Goal: Task Accomplishment & Management: Complete application form

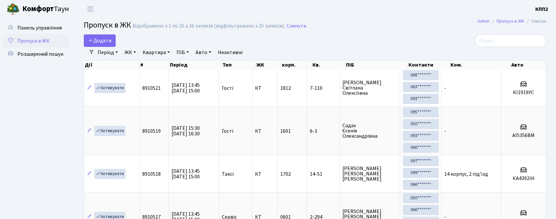
select select "25"
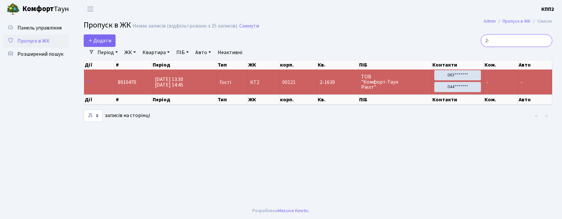
type input "2"
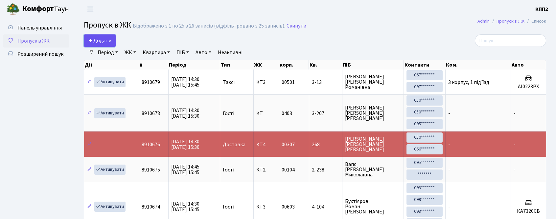
click at [107, 42] on span "Додати" at bounding box center [99, 40] width 23 height 7
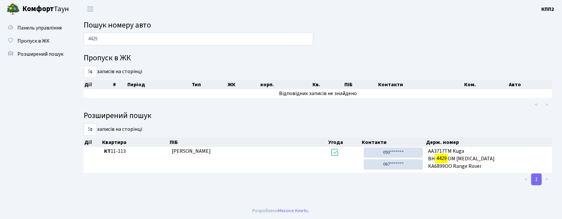
click at [116, 37] on input "4429" at bounding box center [199, 39] width 230 height 12
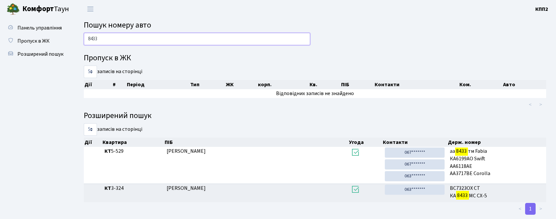
click at [146, 37] on input "8433" at bounding box center [197, 39] width 226 height 12
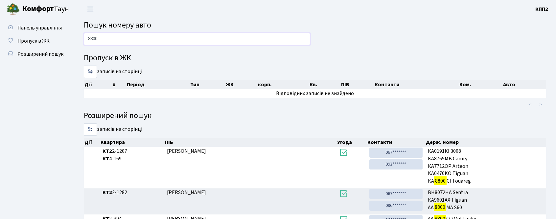
click at [105, 38] on input "8800" at bounding box center [197, 39] width 226 height 12
click at [105, 39] on input "8800" at bounding box center [197, 39] width 226 height 12
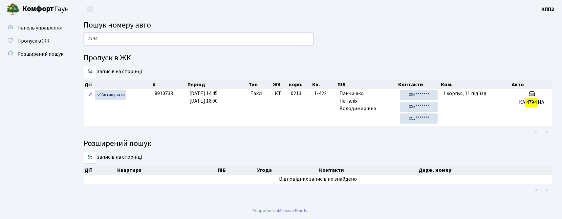
click at [115, 38] on input "4794" at bounding box center [199, 39] width 230 height 12
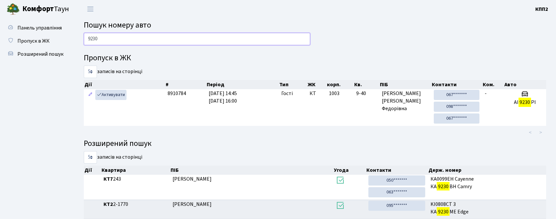
click at [117, 34] on input "9230" at bounding box center [197, 39] width 226 height 12
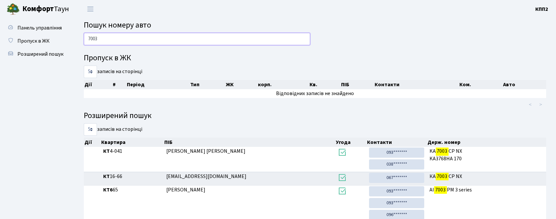
click at [101, 34] on input "7003" at bounding box center [197, 39] width 226 height 12
type input "1111"
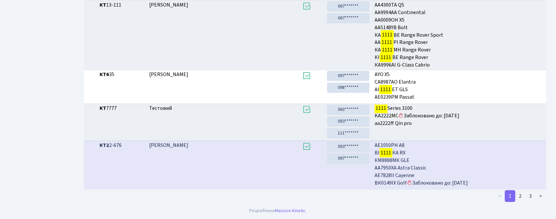
scroll to position [263, 0]
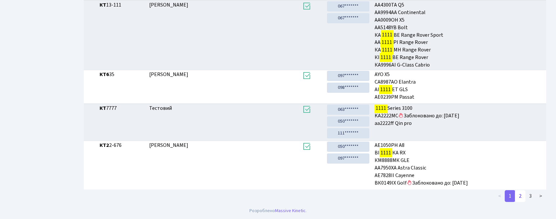
click at [520, 195] on link "2" at bounding box center [520, 197] width 11 height 12
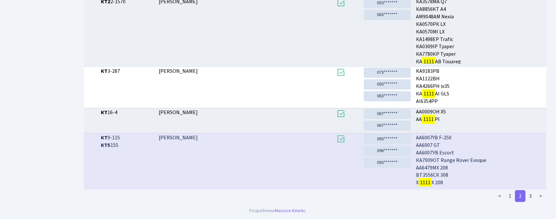
scroll to position [1, 0]
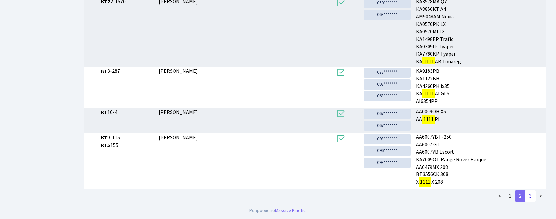
click at [529, 197] on link "3" at bounding box center [530, 197] width 11 height 12
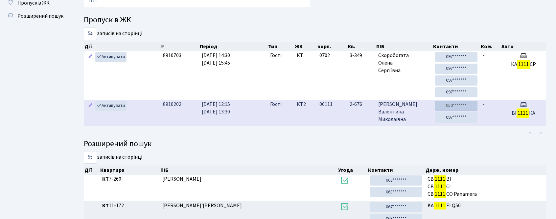
scroll to position [0, 0]
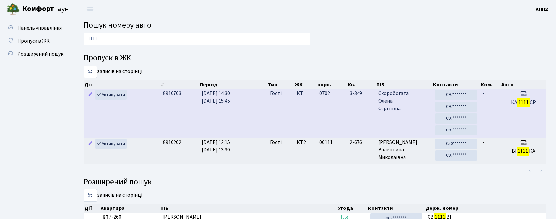
click at [510, 107] on td "КА 1111 СР" at bounding box center [523, 113] width 45 height 49
click at [138, 114] on td "Активувати" at bounding box center [122, 113] width 77 height 49
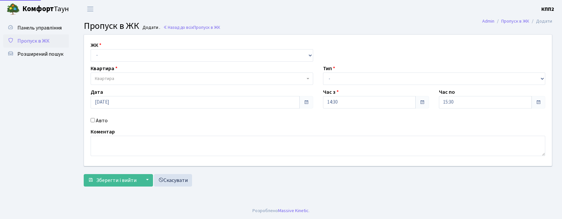
click at [101, 120] on label "Авто" at bounding box center [102, 121] width 12 height 8
click at [95, 120] on input "Авто" at bounding box center [93, 120] width 4 height 4
checkbox input "true"
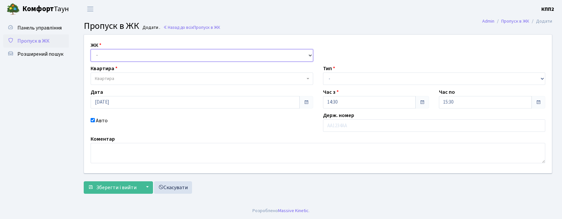
drag, startPoint x: 201, startPoint y: 53, endPoint x: 200, endPoint y: 58, distance: 6.1
click at [201, 53] on select "- КТ, вул. Регенераторна, 4 КТ2, просп. Соборності, 17 КТ3, вул. Березнева, 16 …" at bounding box center [202, 55] width 223 height 12
select select "271"
click at [91, 49] on select "- КТ, вул. Регенераторна, 4 КТ2, просп. Соборності, 17 КТ3, вул. Березнева, 16 …" at bounding box center [202, 55] width 223 height 12
select select
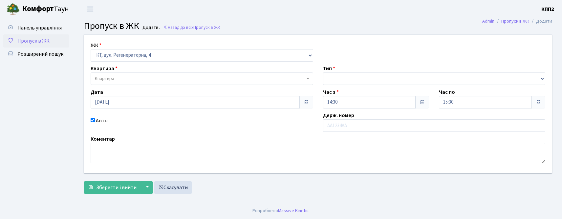
click at [191, 74] on span "Квартира" at bounding box center [202, 79] width 223 height 12
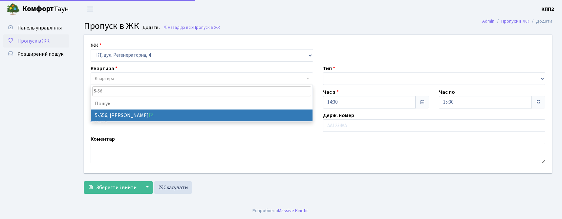
type input "5-566"
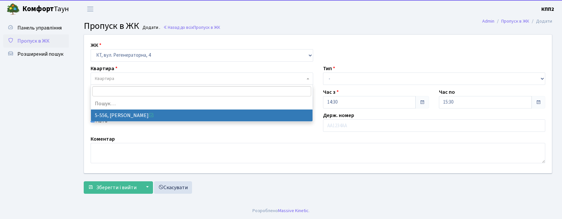
select select "1950"
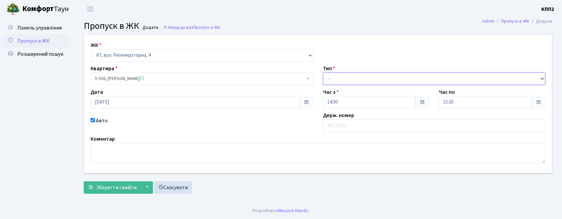
drag, startPoint x: 341, startPoint y: 75, endPoint x: 340, endPoint y: 85, distance: 9.9
click at [341, 75] on select "- Доставка Таксі Гості Сервіс" at bounding box center [434, 79] width 223 height 12
select select "1"
click at [323, 73] on select "- Доставка Таксі Гості Сервіс" at bounding box center [434, 79] width 223 height 12
click at [129, 191] on span "Зберегти і вийти" at bounding box center [116, 187] width 40 height 7
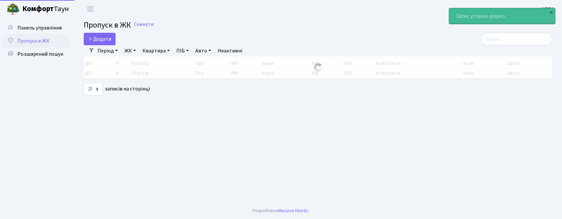
select select "25"
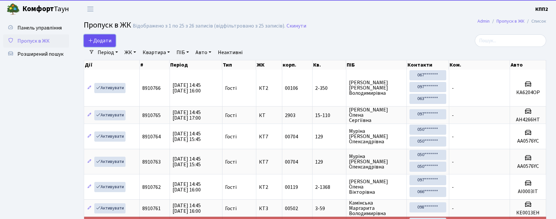
click at [108, 45] on link "Додати" at bounding box center [100, 40] width 32 height 12
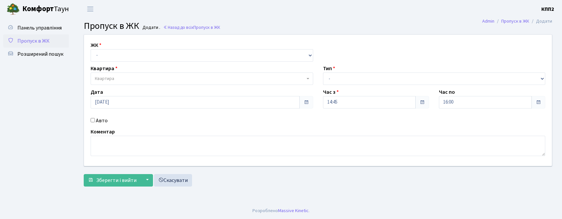
click at [110, 61] on select "- КТ, вул. Регенераторна, 4 КТ2, просп. [STREET_ADDRESS] [STREET_ADDRESS] [PERS…" at bounding box center [202, 55] width 223 height 12
select select "271"
click at [91, 49] on select "- КТ, вул. Регенераторна, 4 КТ2, просп. Соборності, 17 КТ3, вул. Березнева, 16 …" at bounding box center [202, 55] width 223 height 12
select select
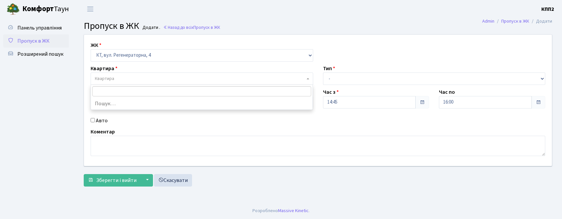
click at [111, 76] on span "Квартира" at bounding box center [104, 79] width 19 height 7
type input "5-527"
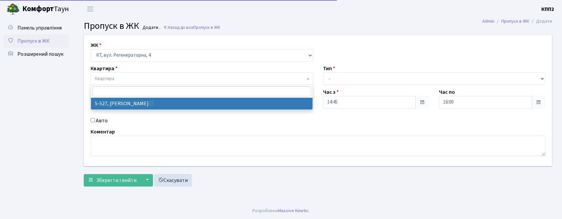
select select "1993"
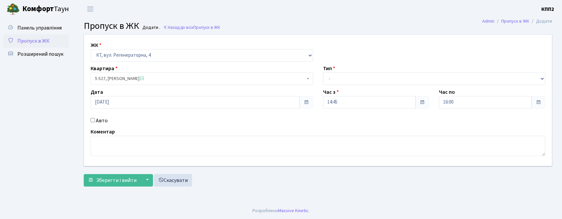
click at [94, 122] on input "Авто" at bounding box center [93, 120] width 4 height 4
checkbox input "true"
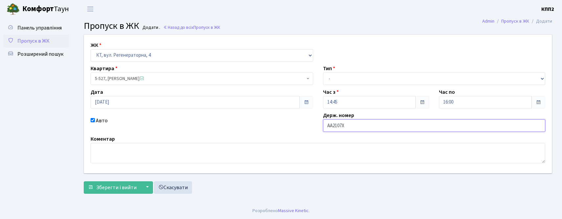
type input "АА2107ХІ"
drag, startPoint x: 348, startPoint y: 77, endPoint x: 346, endPoint y: 81, distance: 5.4
click at [348, 77] on select "- Доставка Таксі Гості Сервіс" at bounding box center [434, 79] width 223 height 12
select select "3"
click at [323, 73] on select "- Доставка Таксі Гості Сервіс" at bounding box center [434, 79] width 223 height 12
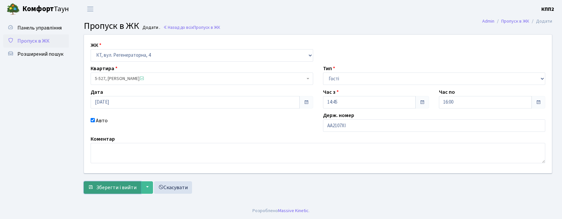
click at [119, 187] on span "Зберегти і вийти" at bounding box center [116, 187] width 40 height 7
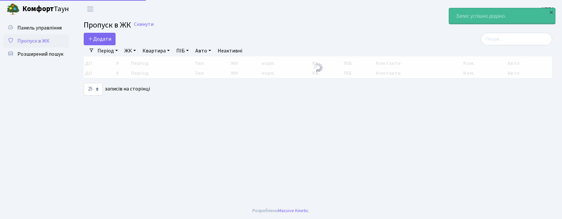
select select "25"
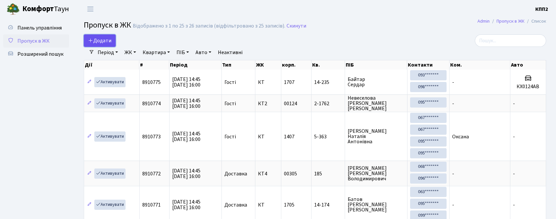
click at [108, 41] on span "Додати" at bounding box center [99, 40] width 23 height 7
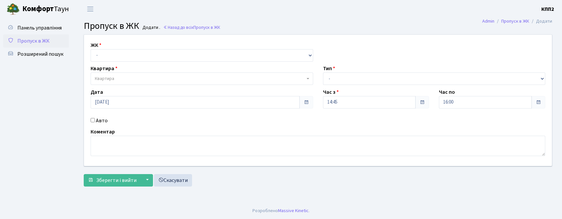
click at [97, 124] on label "Авто" at bounding box center [102, 121] width 12 height 8
click at [95, 123] on input "Авто" at bounding box center [93, 120] width 4 height 4
checkbox input "true"
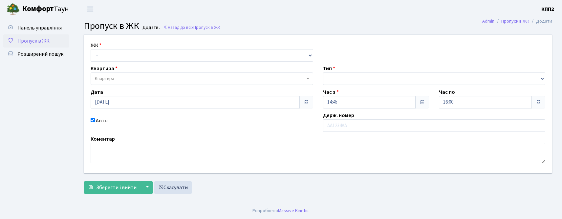
click at [172, 47] on div "ЖК - КТ, вул. Регенераторна, 4 КТ2, просп. [STREET_ADDRESS] [STREET_ADDRESS] [P…" at bounding box center [202, 51] width 233 height 20
click at [170, 59] on select "- КТ, вул. Регенераторна, 4 КТ2, просп. [STREET_ADDRESS] [STREET_ADDRESS] [PERS…" at bounding box center [202, 55] width 223 height 12
select select "271"
click at [91, 49] on select "- КТ, вул. Регенераторна, 4 КТ2, просп. [STREET_ADDRESS] [STREET_ADDRESS] [PERS…" at bounding box center [202, 55] width 223 height 12
select select
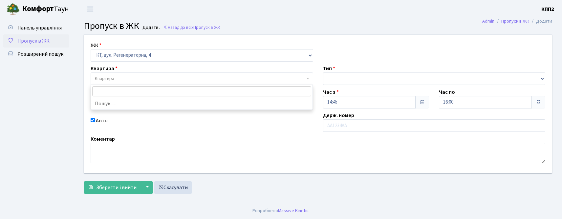
click at [167, 77] on span "Квартира" at bounding box center [200, 79] width 210 height 7
type input "5-42"
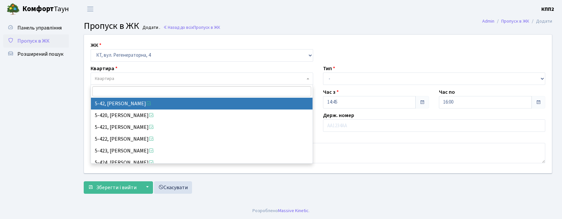
select select "2534"
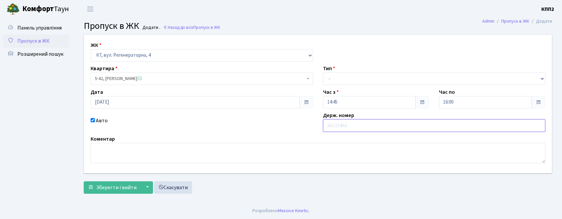
click at [345, 125] on input "text" at bounding box center [434, 126] width 223 height 12
type input "АІ8163РЕ"
drag, startPoint x: 338, startPoint y: 76, endPoint x: 337, endPoint y: 84, distance: 8.3
click at [338, 77] on select "- Доставка Таксі Гості Сервіс" at bounding box center [434, 79] width 223 height 12
select select "2"
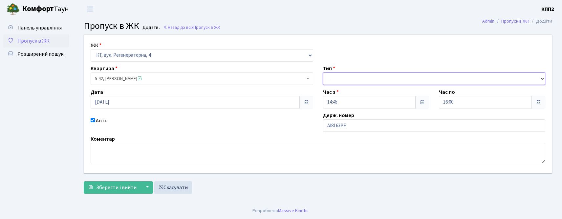
click at [323, 73] on select "- Доставка Таксі Гості Сервіс" at bounding box center [434, 79] width 223 height 12
click at [107, 183] on button "Зберегти і вийти" at bounding box center [112, 188] width 57 height 12
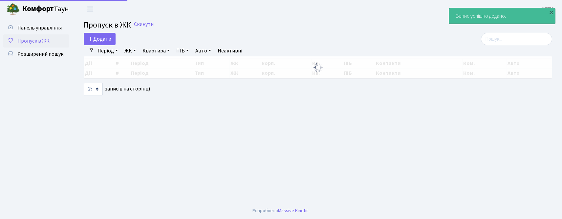
select select "25"
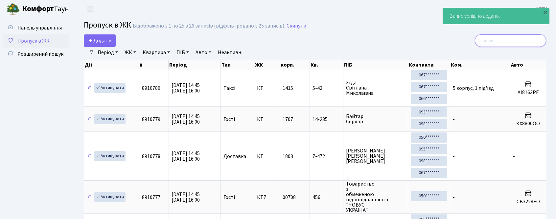
click at [516, 45] on input "search" at bounding box center [510, 40] width 71 height 12
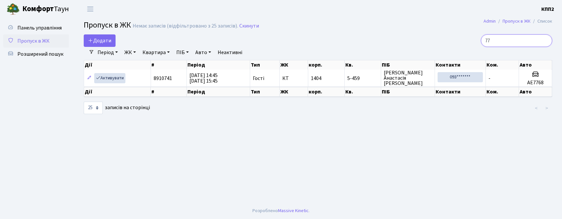
type input "7"
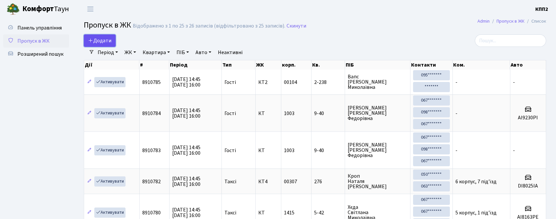
click at [104, 43] on span "Додати" at bounding box center [99, 40] width 23 height 7
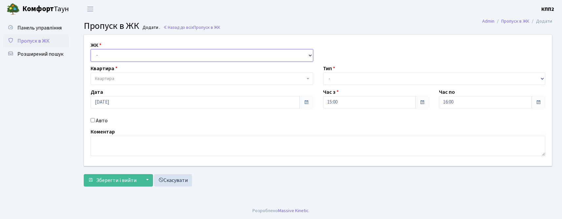
click at [101, 54] on select "- КТ, вул. Регенераторна, 4 КТ2, просп. [STREET_ADDRESS] [STREET_ADDRESS] [PERS…" at bounding box center [202, 55] width 223 height 12
select select "271"
click at [91, 49] on select "- КТ, вул. Регенераторна, 4 КТ2, просп. [STREET_ADDRESS] [STREET_ADDRESS] [PERS…" at bounding box center [202, 55] width 223 height 12
select select
click at [105, 77] on span "Квартира" at bounding box center [104, 79] width 19 height 7
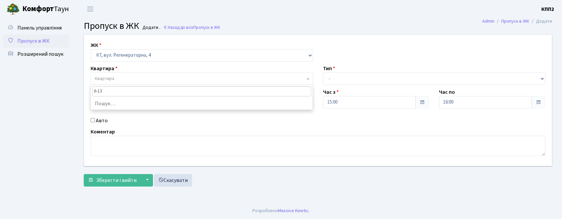
type input "6-136"
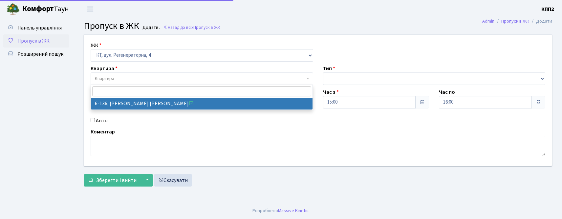
select select "5272"
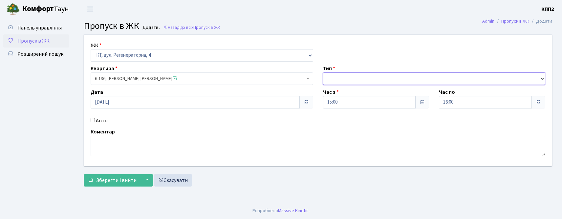
drag, startPoint x: 342, startPoint y: 82, endPoint x: 336, endPoint y: 84, distance: 6.3
click at [342, 81] on select "- Доставка Таксі Гості Сервіс" at bounding box center [434, 79] width 223 height 12
select select "3"
click at [323, 73] on select "- Доставка Таксі Гості Сервіс" at bounding box center [434, 79] width 223 height 12
click at [96, 120] on label "Авто" at bounding box center [102, 121] width 12 height 8
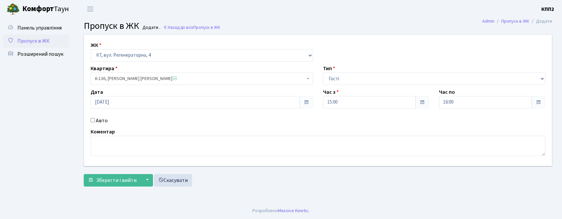
click at [95, 120] on input "Авто" at bounding box center [93, 120] width 4 height 4
checkbox input "true"
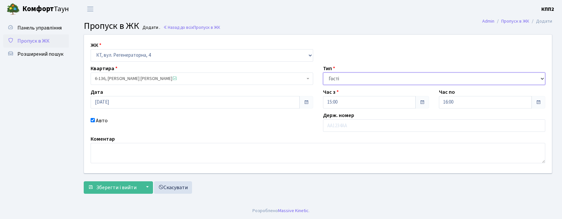
click at [345, 83] on select "- Доставка Таксі Гості Сервіс" at bounding box center [434, 79] width 223 height 12
select select "18"
click at [323, 73] on select "- Доставка Таксі Гості Сервіс" at bounding box center [434, 79] width 223 height 12
click at [338, 129] on input "text" at bounding box center [434, 126] width 223 height 12
click at [106, 187] on span "Зберегти і вийти" at bounding box center [116, 187] width 40 height 7
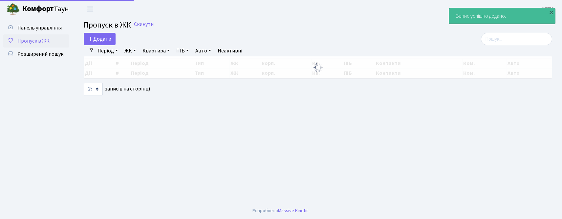
select select "25"
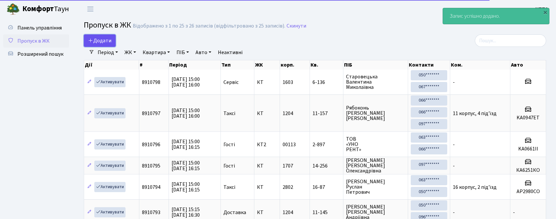
click at [99, 40] on span "Додати" at bounding box center [99, 40] width 23 height 7
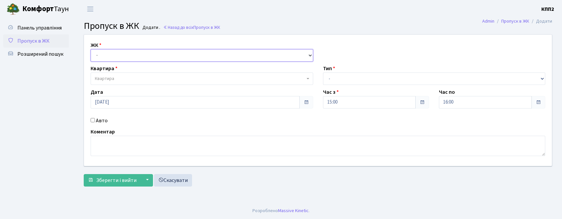
drag, startPoint x: 0, startPoint y: 0, endPoint x: 112, endPoint y: 58, distance: 126.3
click at [112, 54] on select "- КТ, вул. Регенераторна, 4 КТ2, просп. Соборності, 17 КТ3, вул. Березнева, 16 …" at bounding box center [202, 55] width 223 height 12
select select "271"
click at [91, 49] on select "- КТ, вул. Регенераторна, 4 КТ2, просп. Соборності, 17 КТ3, вул. Березнева, 16 …" at bounding box center [202, 55] width 223 height 12
select select
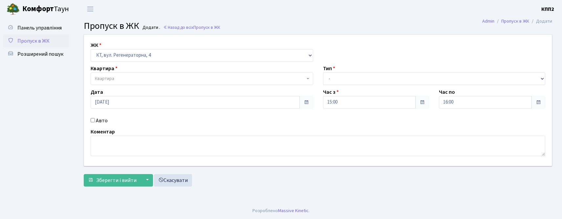
click at [123, 81] on span "Квартира" at bounding box center [200, 79] width 210 height 7
type input "16-157"
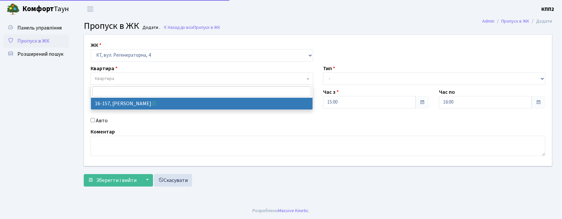
select select "8718"
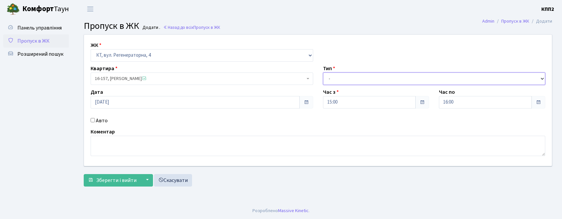
drag, startPoint x: 337, startPoint y: 75, endPoint x: 339, endPoint y: 85, distance: 9.8
click at [337, 75] on select "- Доставка Таксі Гості Сервіс" at bounding box center [434, 79] width 223 height 12
click at [323, 73] on select "- Доставка Таксі Гості Сервіс" at bounding box center [434, 79] width 223 height 12
click at [334, 76] on select "- Доставка Таксі Гості Сервіс" at bounding box center [434, 79] width 223 height 12
select select "3"
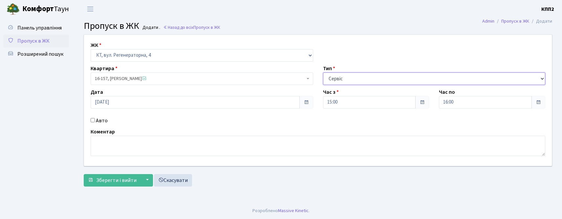
click at [323, 73] on select "- Доставка Таксі Гості Сервіс" at bounding box center [434, 79] width 223 height 12
click at [94, 119] on input "Авто" at bounding box center [93, 120] width 4 height 4
checkbox input "true"
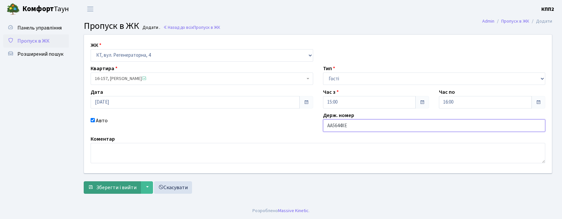
type input "АА5644ХЕ"
click at [110, 192] on button "Зберегти і вийти" at bounding box center [112, 188] width 57 height 12
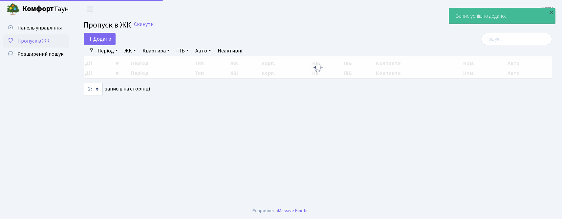
select select "25"
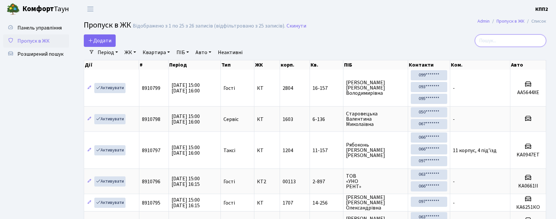
click at [505, 35] on input "search" at bounding box center [510, 40] width 71 height 12
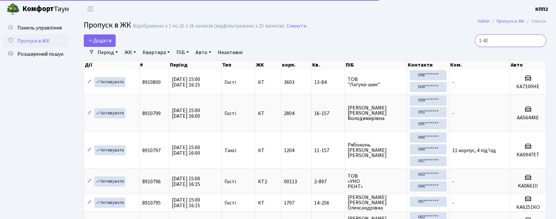
type input "1-422"
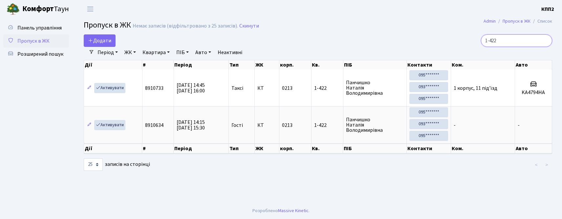
click at [511, 41] on input "1-422" at bounding box center [516, 40] width 71 height 12
click at [512, 41] on input "1-422" at bounding box center [516, 40] width 71 height 12
click at [513, 41] on input "1-422" at bounding box center [516, 40] width 71 height 12
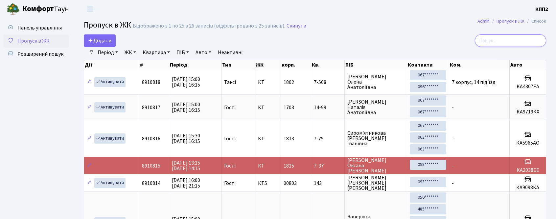
click at [492, 39] on input "search" at bounding box center [510, 40] width 71 height 12
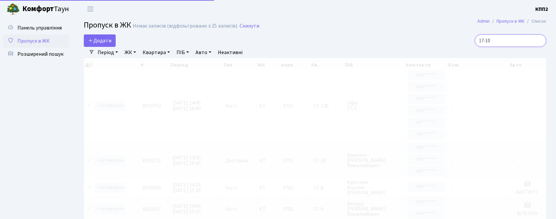
type input "17-10"
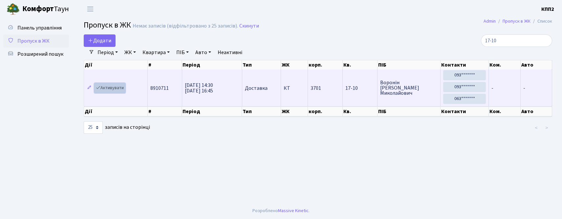
click at [105, 90] on link "Активувати" at bounding box center [109, 88] width 31 height 10
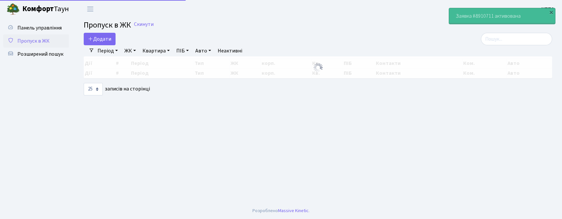
select select "25"
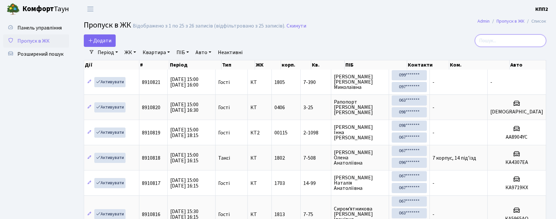
click at [501, 44] on input "search" at bounding box center [510, 40] width 71 height 12
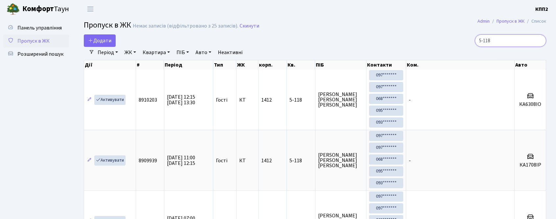
click at [504, 42] on input "5-118" at bounding box center [510, 40] width 71 height 12
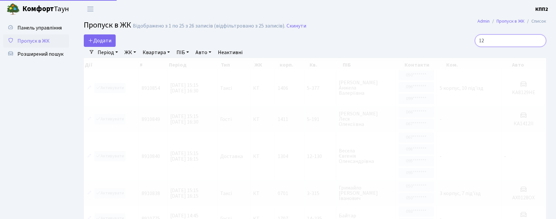
type input "1"
type input "5-35"
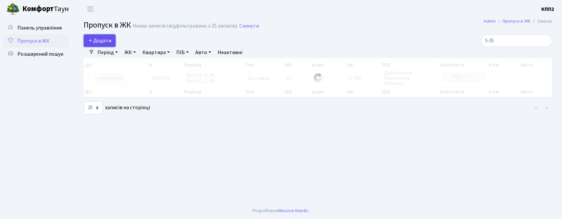
click at [98, 39] on span "Додати" at bounding box center [99, 40] width 23 height 7
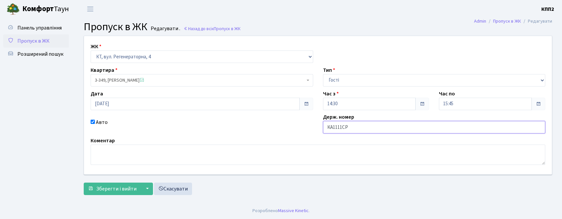
click at [370, 131] on input "КА1111СР" at bounding box center [434, 127] width 223 height 12
type input "КА1111РС"
click at [101, 193] on span "Зберегти і вийти" at bounding box center [116, 189] width 40 height 7
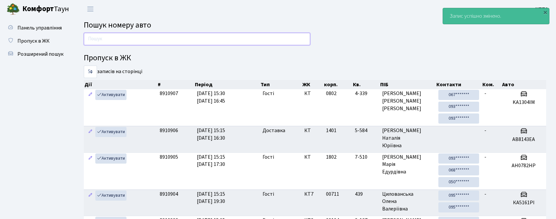
click at [140, 42] on input "text" at bounding box center [197, 39] width 226 height 12
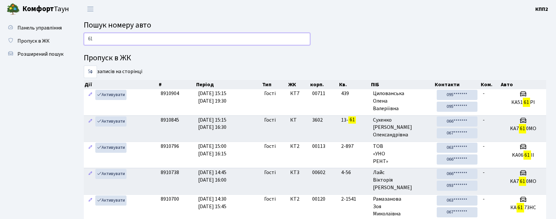
type input "6"
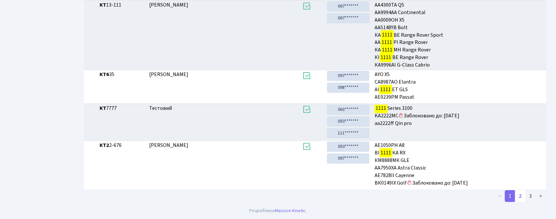
click at [521, 195] on link "2" at bounding box center [520, 197] width 11 height 12
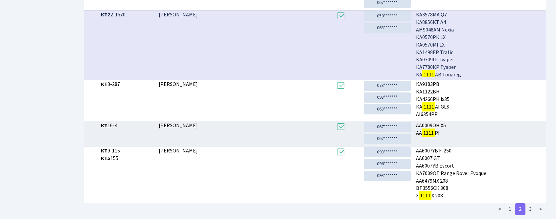
scroll to position [255, 0]
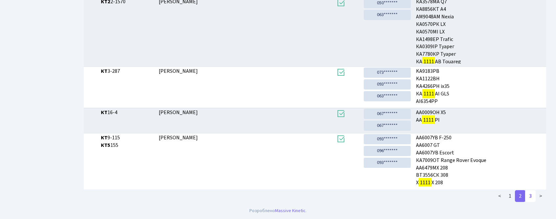
click at [530, 196] on link "3" at bounding box center [530, 197] width 11 height 12
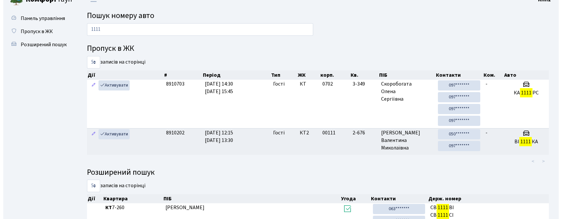
scroll to position [0, 0]
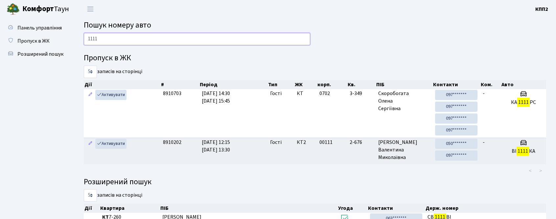
click at [167, 35] on input "1111" at bounding box center [197, 39] width 226 height 12
type input "8793"
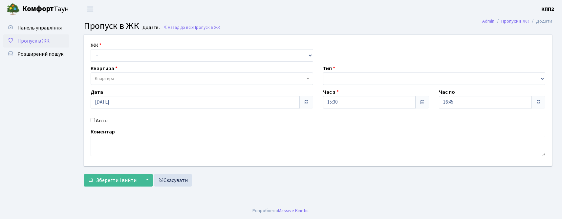
click at [111, 62] on div "ЖК - КТ, вул. Регенераторна, 4 КТ2, просп. [STREET_ADDRESS] [STREET_ADDRESS] [P…" at bounding box center [318, 100] width 478 height 131
click at [115, 55] on select "- КТ, вул. Регенераторна, 4 КТ2, просп. [STREET_ADDRESS] [STREET_ADDRESS] [PERS…" at bounding box center [202, 55] width 223 height 12
select select "271"
click at [91, 49] on select "- КТ, вул. Регенераторна, 4 КТ2, просп. [STREET_ADDRESS] [STREET_ADDRESS] [PERS…" at bounding box center [202, 55] width 223 height 12
select select
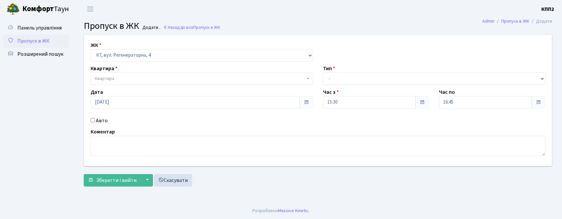
click at [97, 117] on label "Авто" at bounding box center [102, 121] width 12 height 8
click at [95, 118] on input "Авто" at bounding box center [93, 120] width 4 height 4
checkbox input "true"
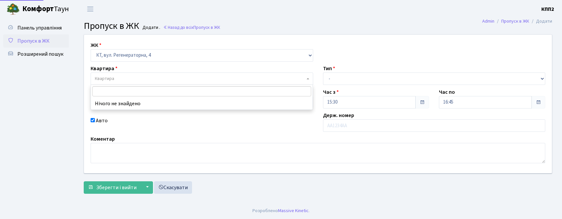
click at [179, 73] on span "Квартира" at bounding box center [202, 79] width 223 height 12
type input "6-19"
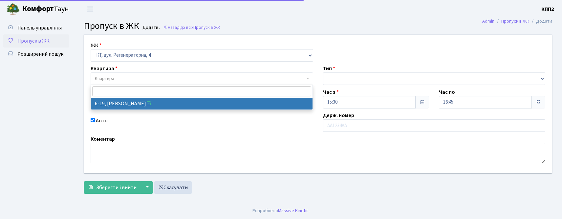
select select "5199"
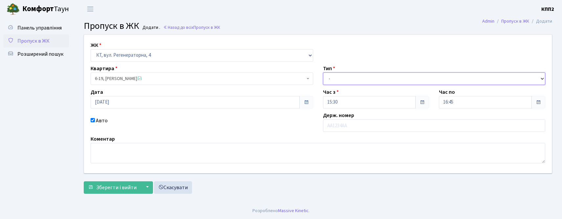
drag, startPoint x: 336, startPoint y: 75, endPoint x: 340, endPoint y: 82, distance: 8.3
click at [336, 76] on select "- Доставка Таксі Гості Сервіс" at bounding box center [434, 79] width 223 height 12
select select "3"
click at [323, 73] on select "- Доставка Таксі Гості Сервіс" at bounding box center [434, 79] width 223 height 12
click at [342, 131] on input "text" at bounding box center [434, 126] width 223 height 12
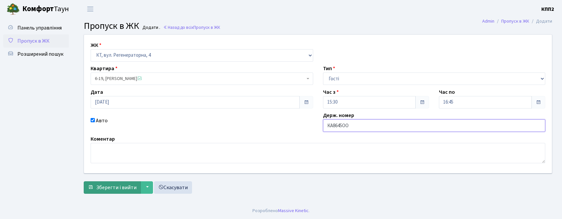
type input "КА8645ОО"
click at [108, 187] on span "Зберегти і вийти" at bounding box center [116, 187] width 40 height 7
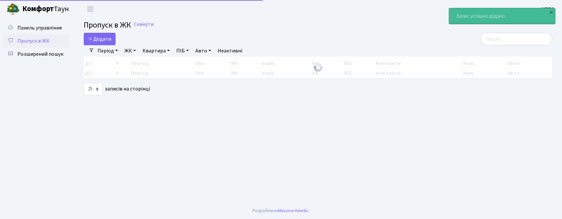
select select "25"
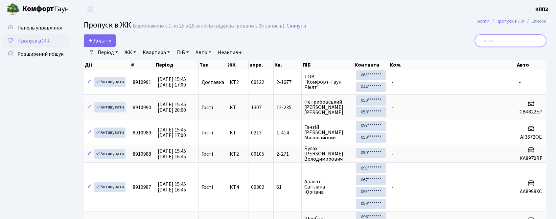
click at [492, 38] on input "search" at bounding box center [510, 40] width 71 height 12
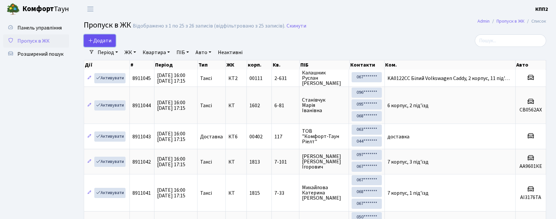
click at [105, 40] on span "Додати" at bounding box center [99, 40] width 23 height 7
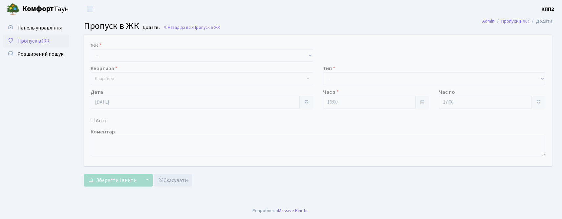
drag, startPoint x: 0, startPoint y: 0, endPoint x: 93, endPoint y: 123, distance: 154.4
click at [96, 124] on label "Авто" at bounding box center [102, 121] width 12 height 8
click at [95, 123] on input "Авто" at bounding box center [93, 120] width 4 height 4
checkbox input "true"
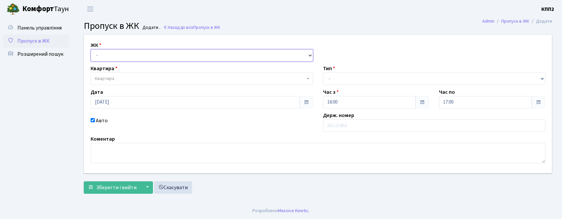
click at [109, 54] on select "- КТ, вул. Регенераторна, 4 КТ2, просп. [STREET_ADDRESS] [STREET_ADDRESS] [PERS…" at bounding box center [202, 55] width 223 height 12
click at [91, 49] on select "- КТ, вул. Регенераторна, 4 КТ2, просп. [STREET_ADDRESS] [STREET_ADDRESS] [PERS…" at bounding box center [202, 55] width 223 height 12
click at [108, 61] on select "- КТ, вул. Регенераторна, 4 КТ2, просп. [STREET_ADDRESS] [STREET_ADDRESS] [PERS…" at bounding box center [202, 55] width 223 height 12
select select "271"
click at [91, 49] on select "- КТ, вул. Регенераторна, 4 КТ2, просп. [STREET_ADDRESS] [STREET_ADDRESS] [PERS…" at bounding box center [202, 55] width 223 height 12
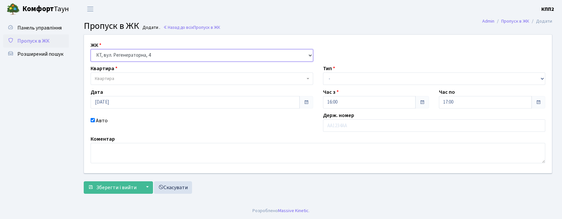
select select
click at [120, 76] on span "Квартира" at bounding box center [200, 79] width 210 height 7
type input "5-213"
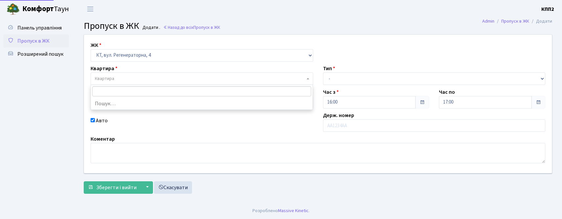
select select "2371"
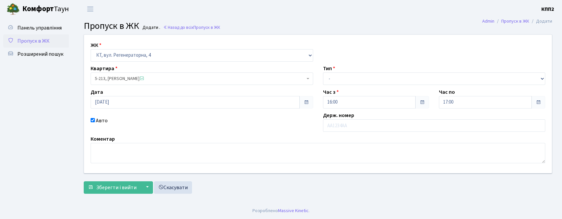
drag, startPoint x: 345, startPoint y: 72, endPoint x: 342, endPoint y: 78, distance: 6.5
click at [344, 72] on div "Тип - Доставка Таксі Гості Сервіс" at bounding box center [434, 75] width 233 height 20
click at [342, 78] on select "- Доставка Таксі Гості Сервіс" at bounding box center [434, 79] width 223 height 12
select select "2"
click at [323, 73] on select "- Доставка Таксі Гості Сервіс" at bounding box center [434, 79] width 223 height 12
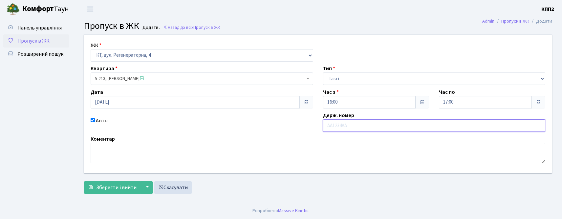
click at [334, 127] on input "text" at bounding box center [434, 126] width 223 height 12
type input "КА3928ВК"
click at [111, 184] on span "Зберегти і вийти" at bounding box center [116, 187] width 40 height 7
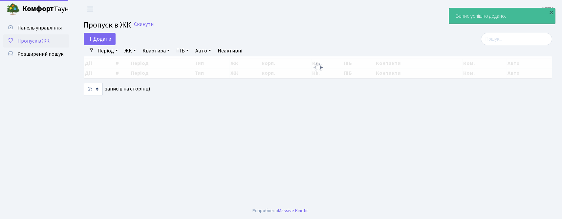
select select "25"
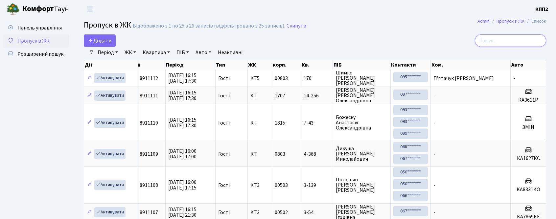
click at [513, 46] on input "search" at bounding box center [510, 40] width 71 height 12
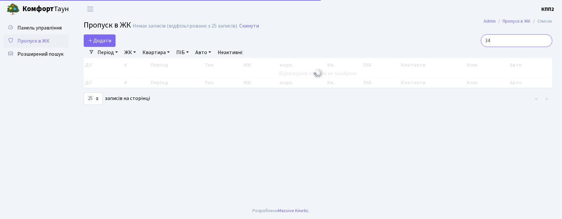
type input "3"
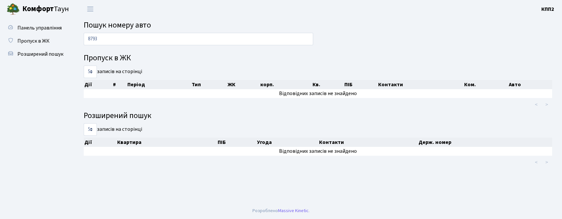
click at [105, 38] on input "8793" at bounding box center [199, 39] width 230 height 12
type input "3489"
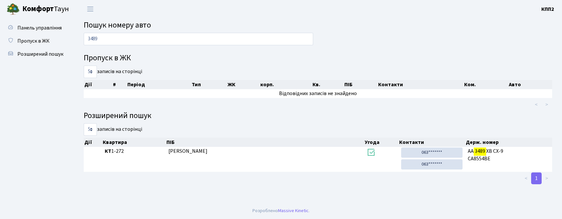
click at [208, 37] on input "3489" at bounding box center [199, 39] width 230 height 12
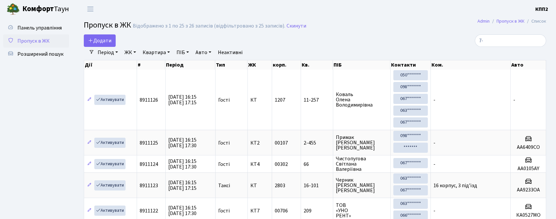
select select "25"
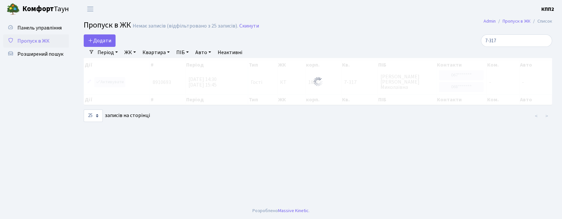
click at [511, 39] on input "7-317" at bounding box center [516, 40] width 71 height 12
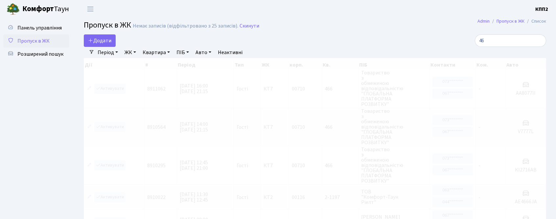
type input "4"
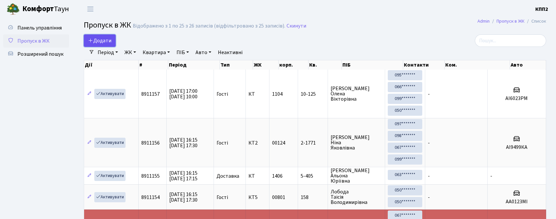
click at [99, 34] on link "Додати" at bounding box center [100, 40] width 32 height 12
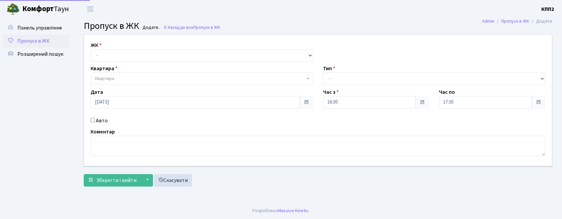
select select "271"
click at [91, 49] on select "- КТ, вул. Регенераторна, 4 КТ2, просп. [STREET_ADDRESS] [STREET_ADDRESS] [PERS…" at bounding box center [202, 55] width 223 height 12
select select
click at [129, 74] on span "Квартира" at bounding box center [202, 79] width 223 height 12
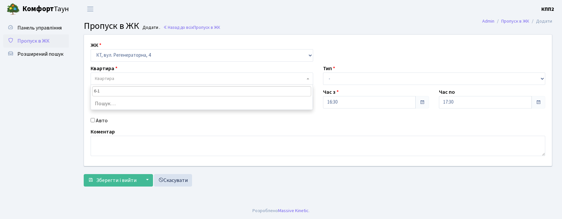
type input "6-19"
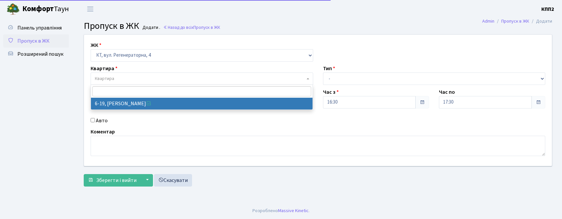
select select "5199"
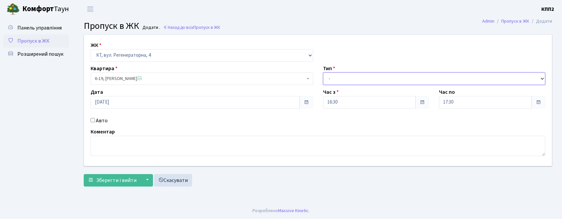
click at [368, 83] on select "- Доставка Таксі Гості Сервіс" at bounding box center [434, 79] width 223 height 12
select select "3"
click at [323, 73] on select "- Доставка Таксі Гості Сервіс" at bounding box center [434, 79] width 223 height 12
click at [101, 120] on label "Авто" at bounding box center [102, 121] width 12 height 8
click at [95, 120] on input "Авто" at bounding box center [93, 120] width 4 height 4
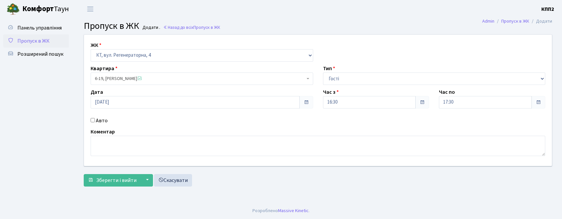
checkbox input "true"
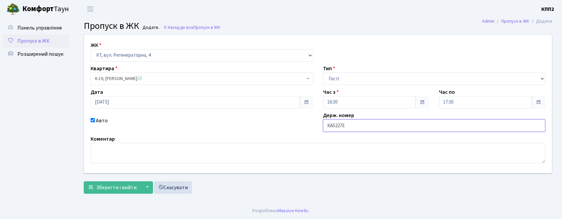
type input "КА5227ЕВ"
click at [119, 186] on span "Зберегти і вийти" at bounding box center [116, 187] width 40 height 7
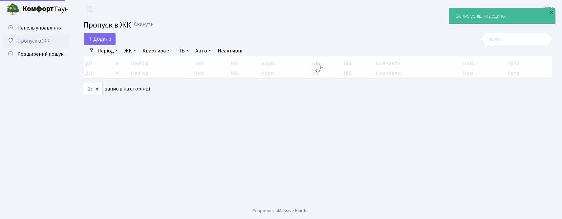
select select "25"
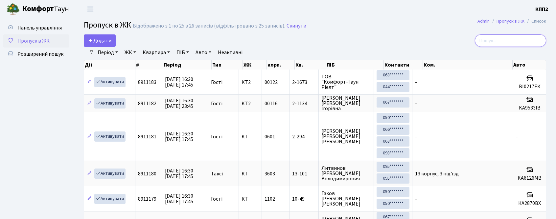
click at [500, 44] on input "search" at bounding box center [510, 40] width 71 height 12
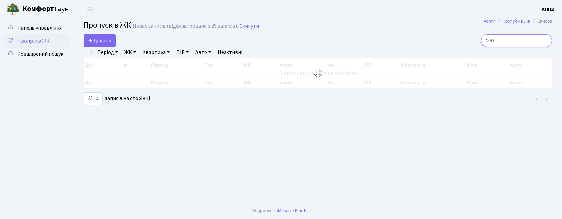
drag, startPoint x: 514, startPoint y: 39, endPoint x: 468, endPoint y: 34, distance: 46.0
click at [468, 34] on main "Admin Пропуск в ЖК Список Пропуск в ЖК Немає записів (відфільтровано з 25 запис…" at bounding box center [318, 110] width 488 height 185
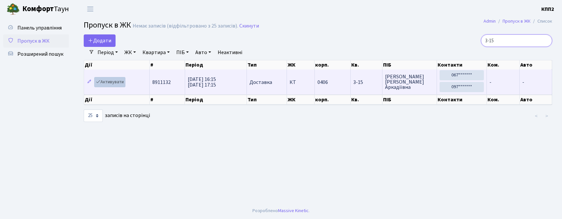
type input "3-15"
click at [116, 86] on link "Активувати" at bounding box center [109, 82] width 31 height 10
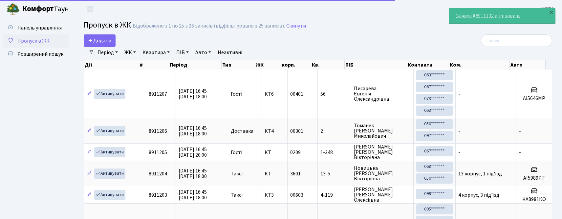
select select "25"
click at [508, 39] on input "search" at bounding box center [516, 40] width 71 height 12
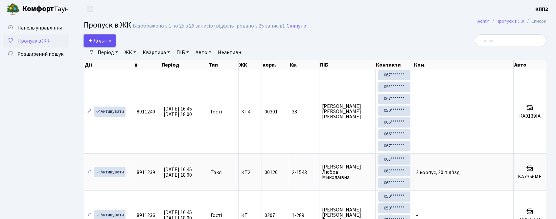
click at [94, 45] on link "Додати" at bounding box center [100, 40] width 32 height 12
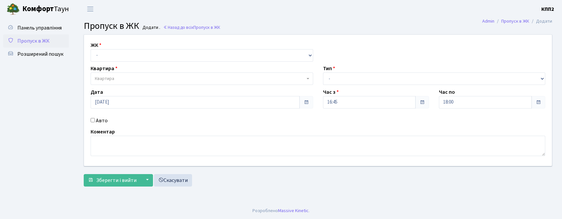
select select "271"
click at [91, 49] on select "- КТ, вул. Регенераторна, 4 КТ2, просп. Соборності, 17 КТ3, вул. Березнева, 16 …" at bounding box center [202, 55] width 223 height 12
select select
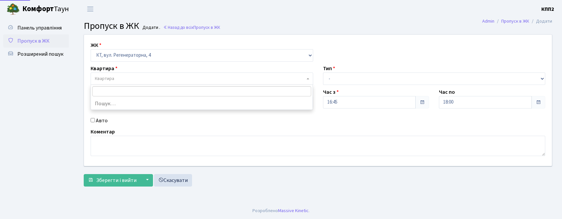
click at [125, 79] on span "Квартира" at bounding box center [200, 79] width 210 height 7
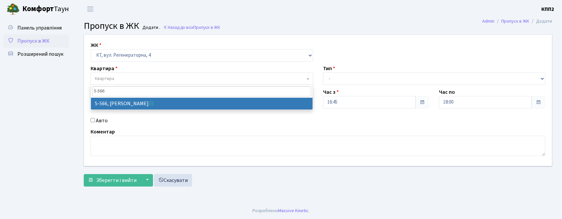
type input "5-566"
select select "1960"
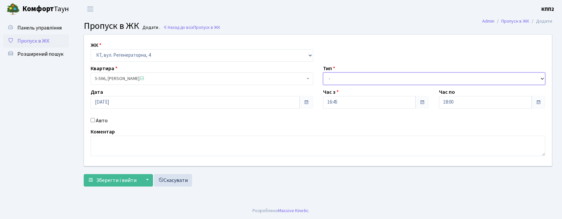
drag, startPoint x: 356, startPoint y: 78, endPoint x: 357, endPoint y: 82, distance: 4.6
click at [356, 78] on select "- Доставка Таксі Гості Сервіс" at bounding box center [434, 79] width 223 height 12
select select "2"
click at [323, 73] on select "- Доставка Таксі Гості Сервіс" at bounding box center [434, 79] width 223 height 12
click at [101, 119] on label "Авто" at bounding box center [102, 121] width 12 height 8
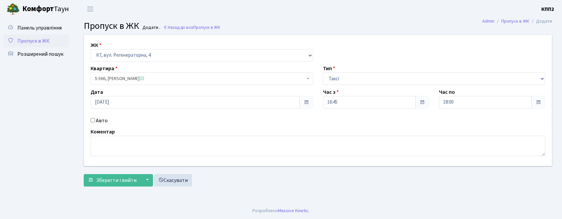
click at [95, 119] on input "Авто" at bounding box center [93, 120] width 4 height 4
checkbox input "true"
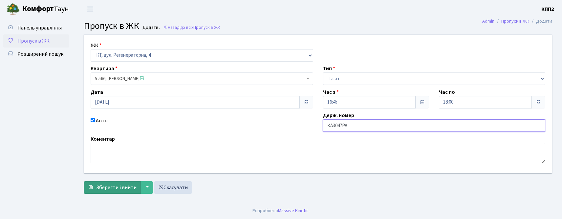
type input "КА3047РА"
click at [116, 187] on span "Зберегти і вийти" at bounding box center [116, 187] width 40 height 7
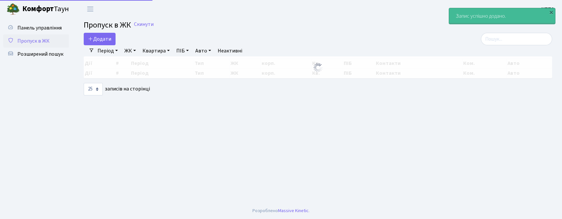
select select "25"
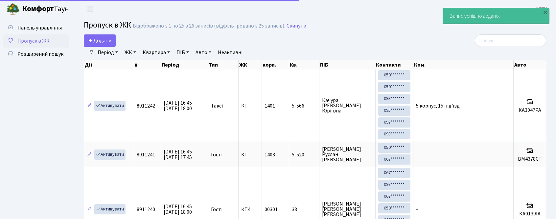
click at [518, 49] on div "Період [DATE] - [DATE] ЖК - КТ, вул. Регенераторна, 4 КТ2, просп. [STREET_ADDRE…" at bounding box center [317, 52] width 446 height 11
click at [518, 42] on input "search" at bounding box center [510, 40] width 71 height 12
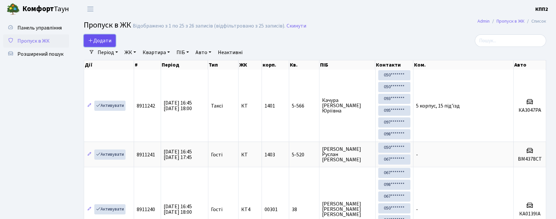
click at [109, 39] on span "Додати" at bounding box center [99, 40] width 23 height 7
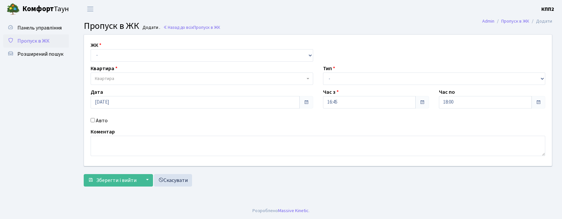
drag, startPoint x: 51, startPoint y: 45, endPoint x: 174, endPoint y: 45, distance: 122.8
click at [51, 45] on link "Пропуск в ЖК" at bounding box center [36, 40] width 66 height 13
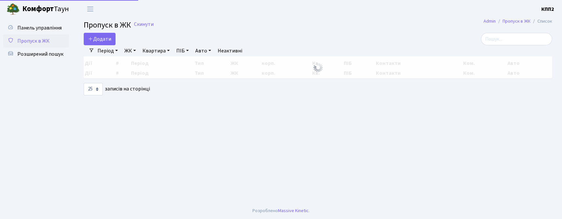
select select "25"
click at [520, 39] on input "search" at bounding box center [516, 39] width 71 height 12
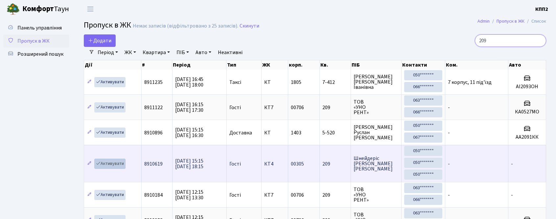
type input "209"
click at [113, 166] on link "Активувати" at bounding box center [109, 164] width 31 height 10
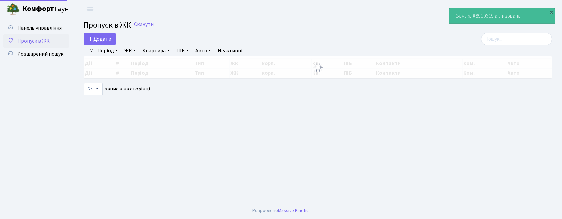
select select "25"
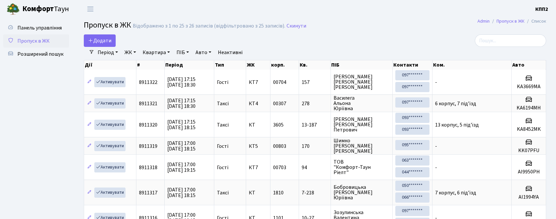
click at [503, 50] on div "Період [DATE] - [DATE] ЖК - КТ, вул. Регенераторна, 4 КТ2, просп. [STREET_ADDRE…" at bounding box center [317, 52] width 446 height 11
click at [503, 45] on input "search" at bounding box center [510, 40] width 71 height 12
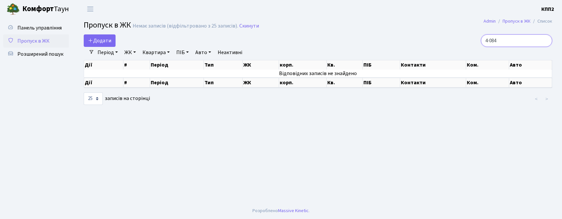
click at [501, 42] on input "4-084" at bounding box center [516, 40] width 71 height 12
drag, startPoint x: 496, startPoint y: 42, endPoint x: 498, endPoint y: 47, distance: 5.4
click at [496, 44] on input "4-084" at bounding box center [516, 40] width 71 height 12
click at [500, 43] on input "4-084" at bounding box center [516, 40] width 71 height 12
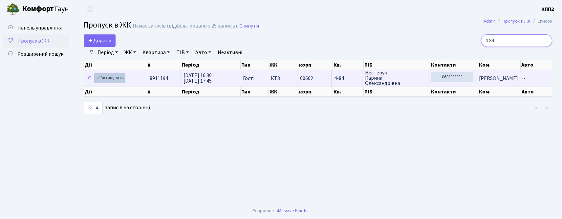
type input "4-84"
click at [122, 79] on link "Активувати" at bounding box center [109, 78] width 31 height 10
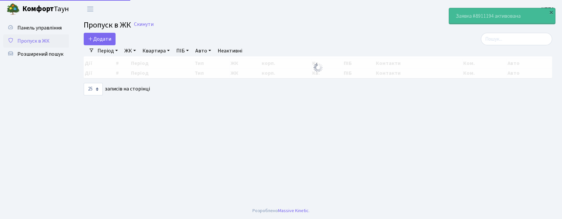
select select "25"
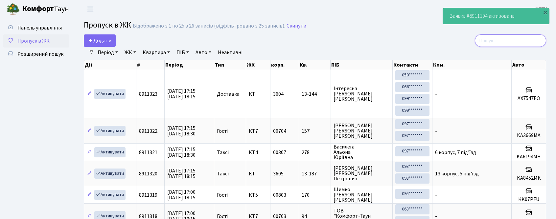
click at [506, 42] on input "search" at bounding box center [510, 40] width 71 height 12
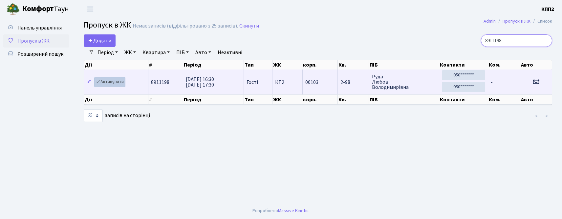
type input "8911198"
click at [108, 84] on link "Активувати" at bounding box center [109, 82] width 31 height 10
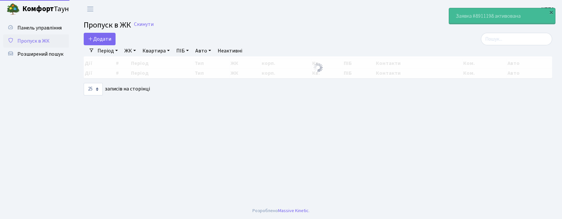
select select "25"
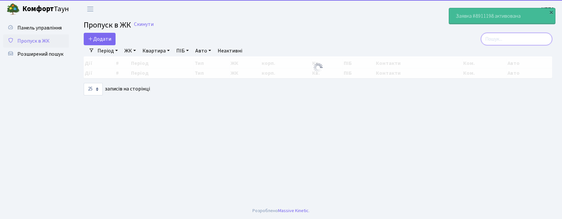
drag, startPoint x: 502, startPoint y: 33, endPoint x: 501, endPoint y: 45, distance: 12.2
click at [502, 39] on input "search" at bounding box center [516, 39] width 71 height 12
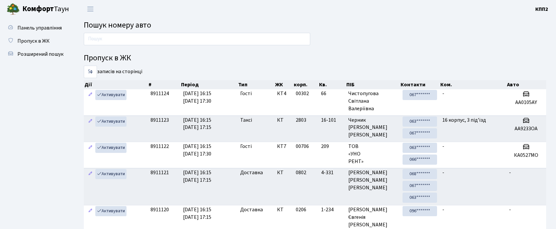
click at [119, 41] on input "text" at bounding box center [197, 39] width 226 height 12
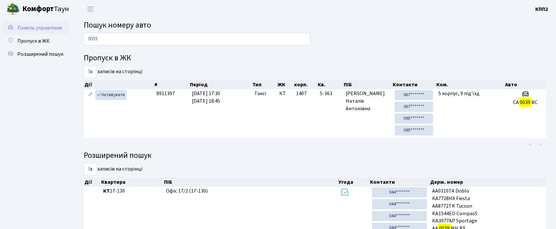
type input "0039"
click at [36, 28] on span "Панель управління" at bounding box center [39, 27] width 44 height 7
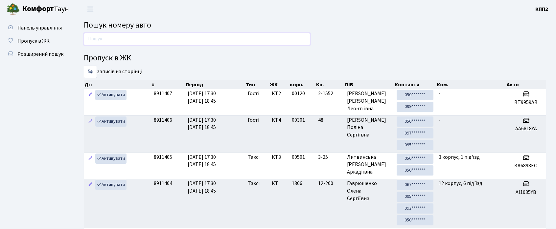
click at [206, 39] on input "text" at bounding box center [197, 39] width 226 height 12
click at [43, 39] on span "Пропуск в ЖК" at bounding box center [33, 40] width 32 height 7
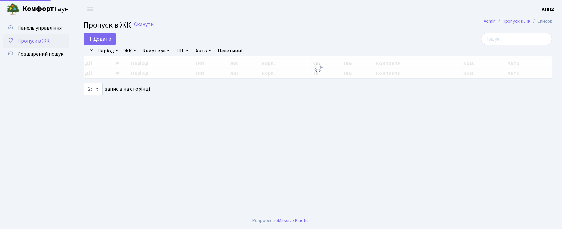
select select "25"
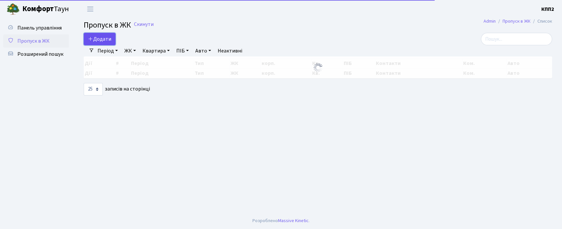
click at [105, 38] on span "Додати" at bounding box center [99, 38] width 23 height 7
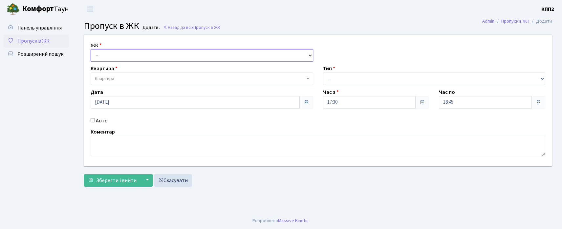
drag, startPoint x: 0, startPoint y: 0, endPoint x: 155, endPoint y: 59, distance: 166.0
click at [155, 56] on select "- КТ, вул. Регенераторна, 4 КТ2, просп. Соборності, 17 КТ3, вул. Березнева, 16 …" at bounding box center [202, 55] width 223 height 12
select select "271"
click at [91, 49] on select "- КТ, вул. Регенераторна, 4 КТ2, просп. Соборності, 17 КТ3, вул. Березнева, 16 …" at bounding box center [202, 55] width 223 height 12
select select
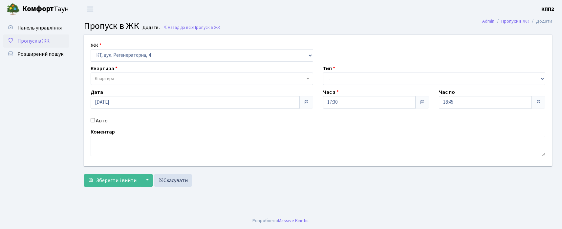
click at [98, 116] on div "ЖК - КТ, вул. Регенераторна, 4 КТ2, просп. Соборності, 17 КТ3, вул. Березнева, …" at bounding box center [318, 100] width 478 height 131
click at [101, 125] on label "Авто" at bounding box center [102, 121] width 12 height 8
click at [95, 123] on input "Авто" at bounding box center [93, 120] width 4 height 4
checkbox input "true"
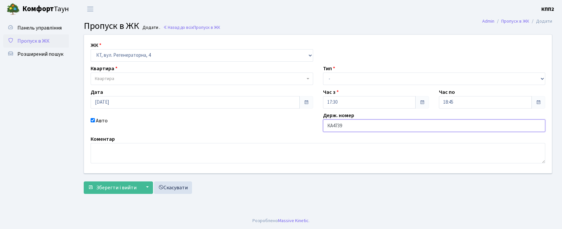
type input "КА4739СТ"
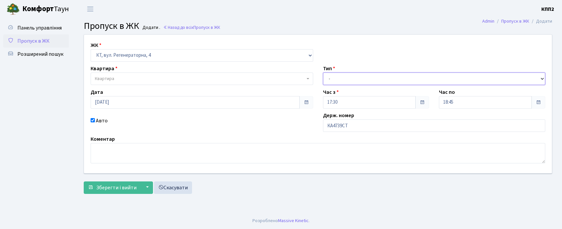
click at [345, 78] on select "- Доставка Таксі Гості Сервіс" at bounding box center [434, 79] width 223 height 12
select select "2"
click at [323, 73] on select "- Доставка Таксі Гості Сервіс" at bounding box center [434, 79] width 223 height 12
click at [111, 79] on span "Квартира" at bounding box center [104, 79] width 19 height 7
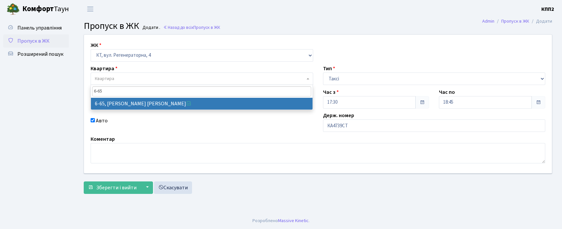
type input "6-65"
select select "5290"
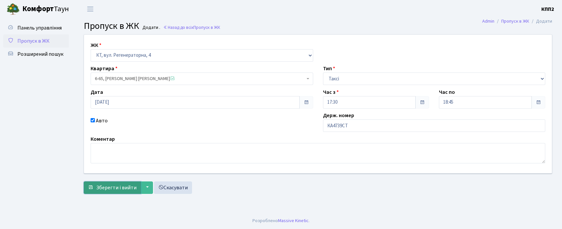
click at [109, 184] on span "Зберегти і вийти" at bounding box center [116, 187] width 40 height 7
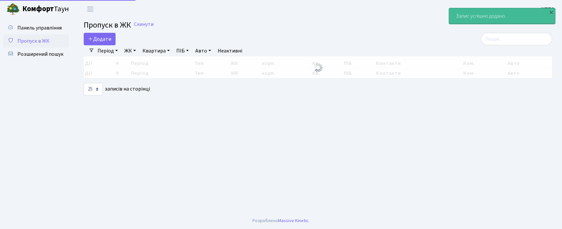
select select "25"
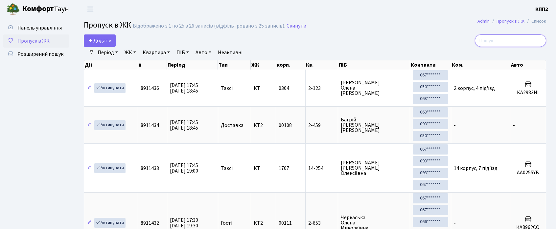
click at [495, 42] on input "search" at bounding box center [510, 40] width 71 height 12
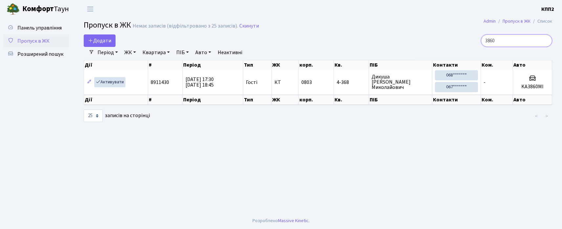
type input "3860"
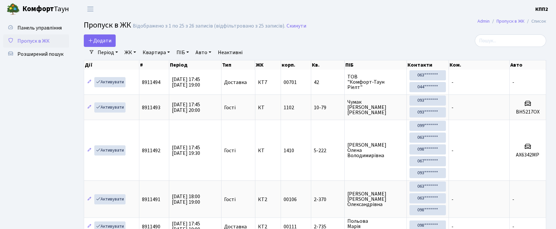
select select "25"
click at [96, 39] on span "Додати" at bounding box center [99, 40] width 23 height 7
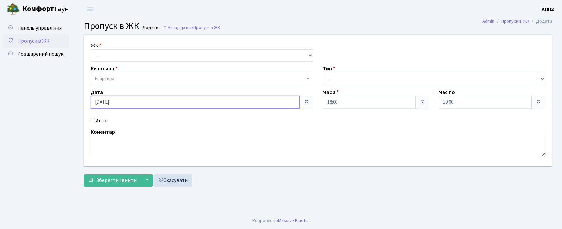
click at [130, 104] on input "[DATE]" at bounding box center [195, 102] width 209 height 12
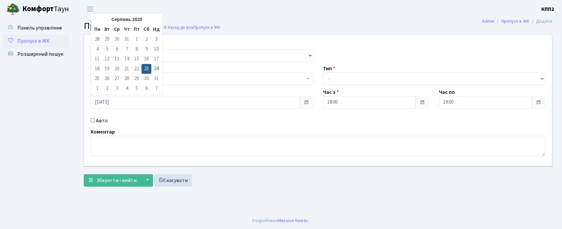
click at [33, 40] on span "Пропуск в ЖК" at bounding box center [33, 40] width 32 height 7
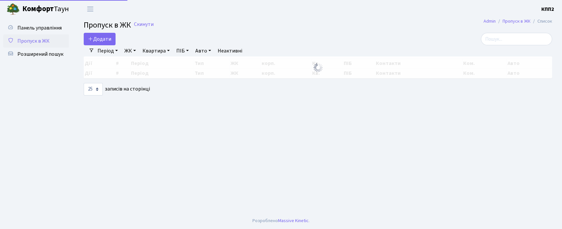
select select "25"
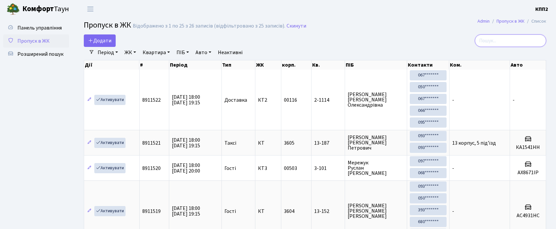
click at [510, 47] on input "search" at bounding box center [510, 40] width 71 height 12
type input "1-348"
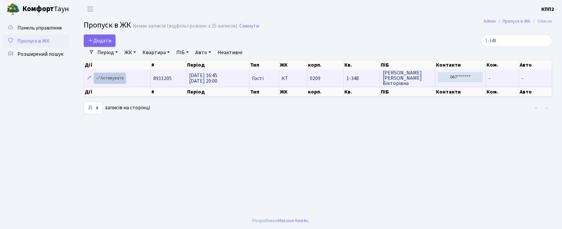
click at [109, 79] on link "Активувати" at bounding box center [109, 78] width 31 height 10
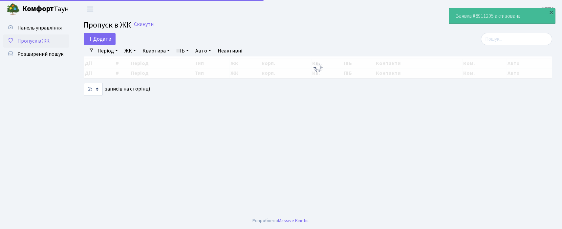
select select "25"
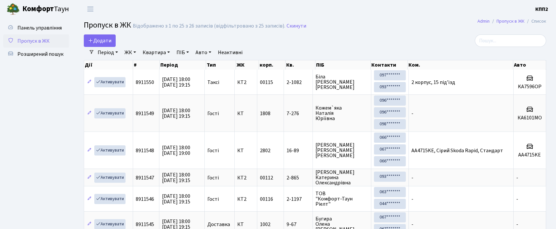
click at [515, 49] on div "Період [DATE] - [DATE] ЖК - КТ, вул. Регенераторна, 4 КТ2, просп. [STREET_ADDRE…" at bounding box center [317, 52] width 446 height 11
click at [514, 44] on input "search" at bounding box center [510, 40] width 71 height 12
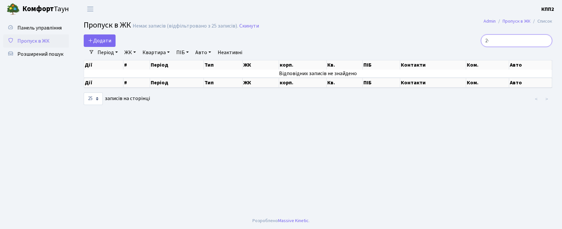
type input "2"
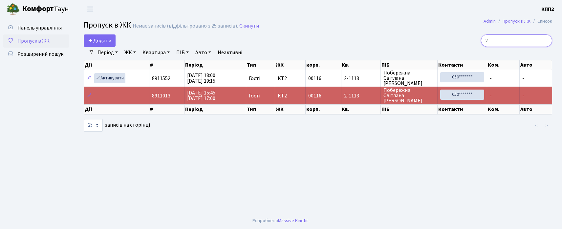
type input "2"
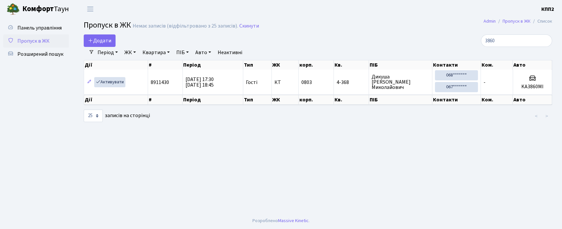
select select "25"
click at [33, 28] on span "Панель управління" at bounding box center [39, 27] width 44 height 7
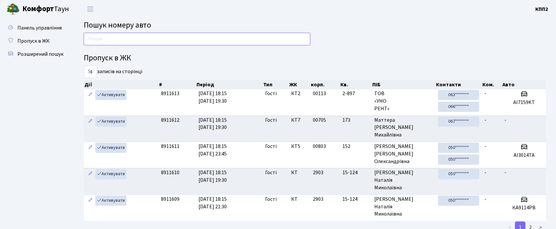
click at [91, 42] on input "text" at bounding box center [197, 39] width 226 height 12
type input "9596"
